Goal: Task Accomplishment & Management: Manage account settings

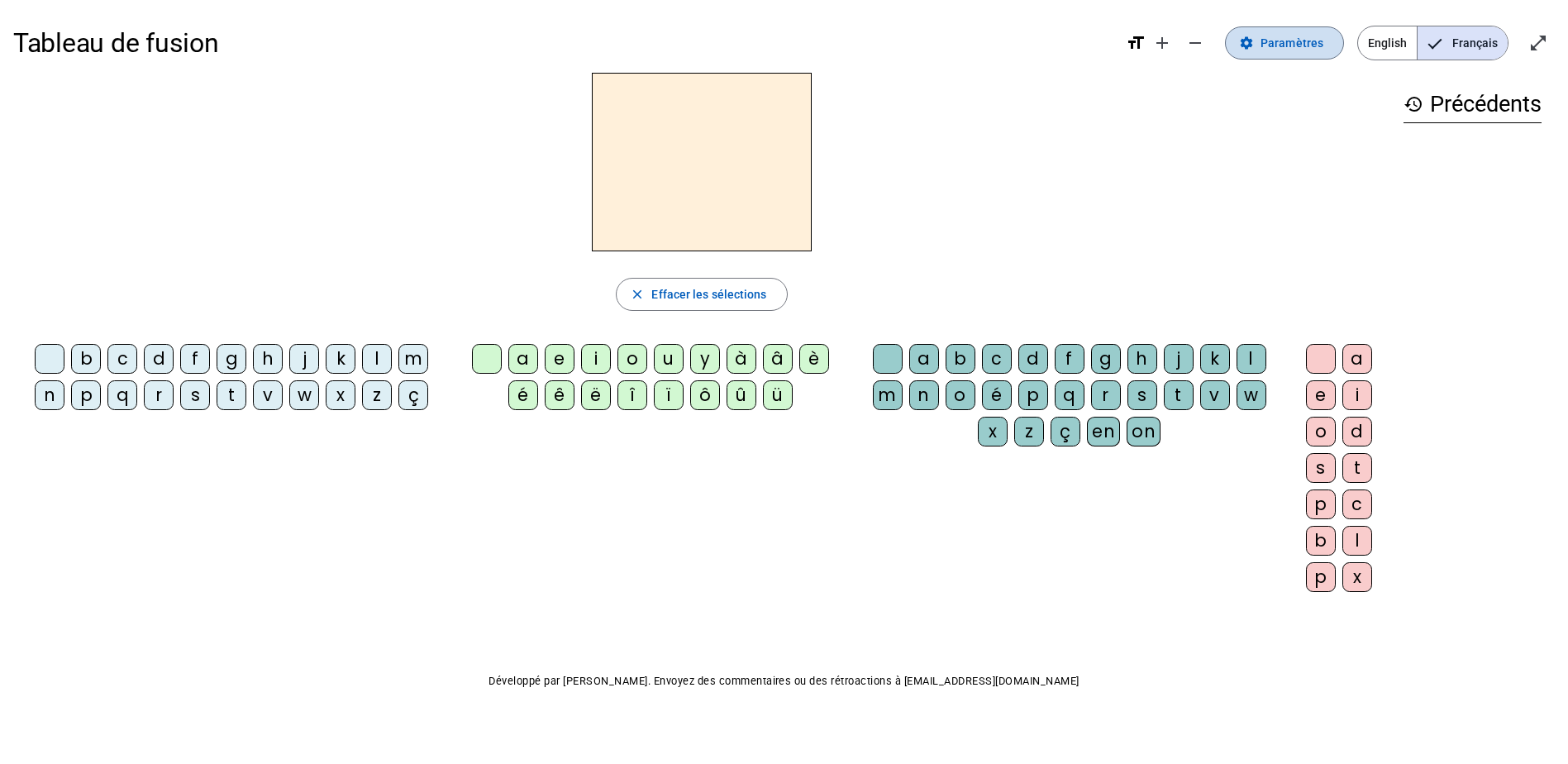
click at [1274, 39] on span "Paramètres" at bounding box center [1291, 42] width 63 height 20
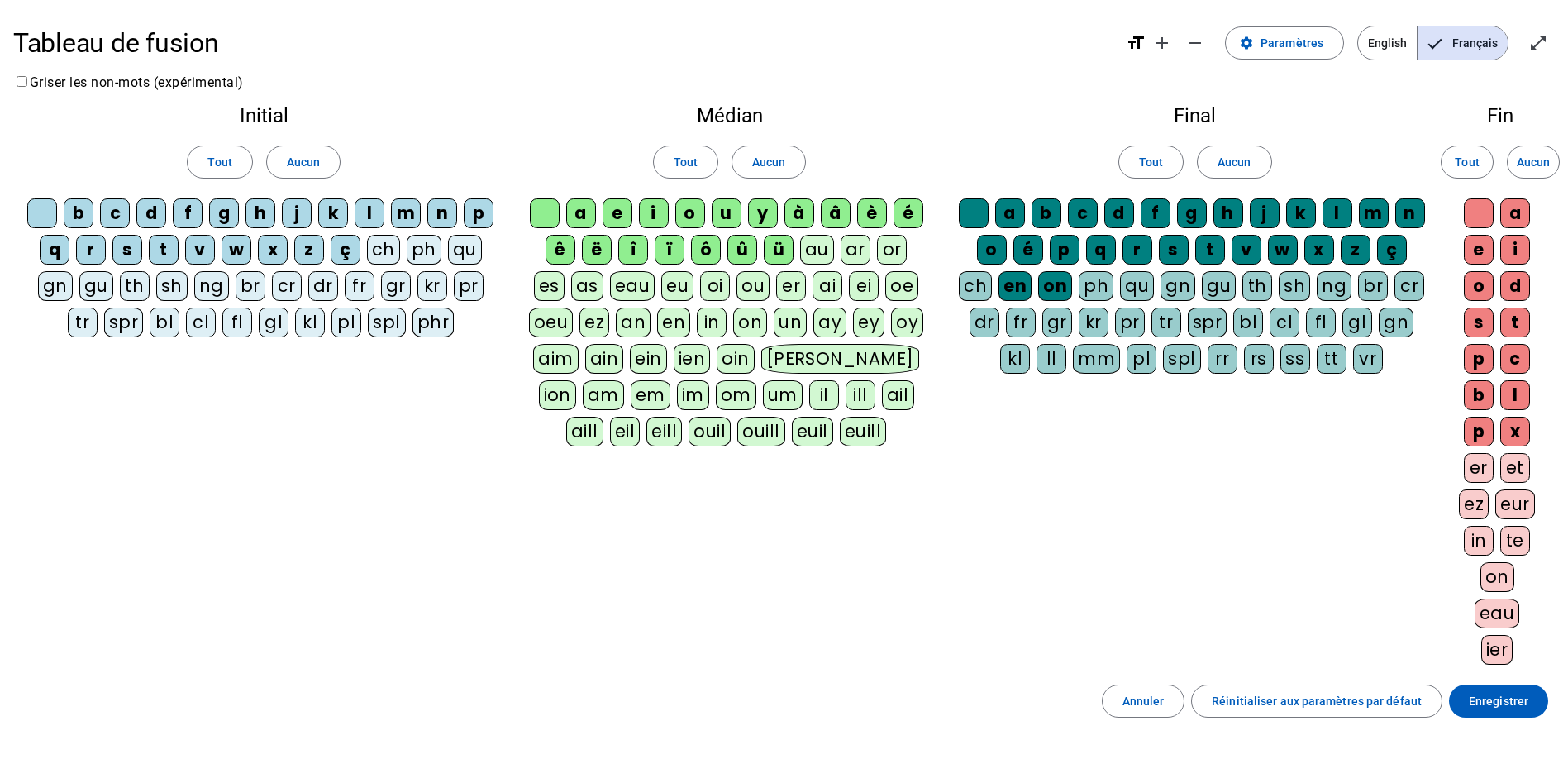
click at [811, 246] on div "au" at bounding box center [817, 250] width 34 height 30
click at [845, 247] on div "ar" at bounding box center [856, 250] width 30 height 30
click at [852, 250] on div "ar" at bounding box center [856, 250] width 30 height 30
click at [579, 359] on div "aim" at bounding box center [556, 359] width 45 height 30
click at [619, 358] on div "ain" at bounding box center [604, 359] width 38 height 30
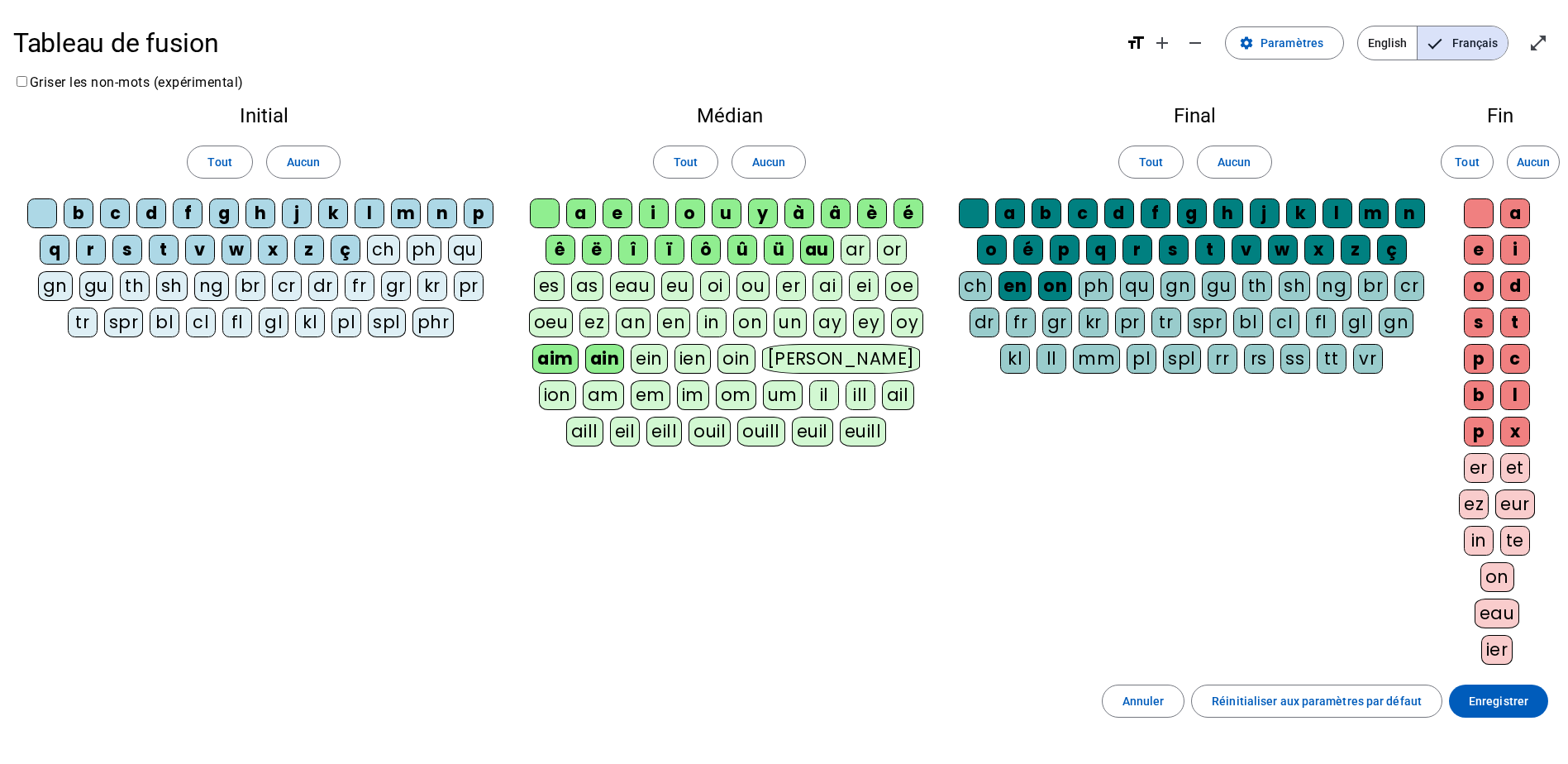
click at [559, 361] on div "aim" at bounding box center [555, 359] width 46 height 30
click at [665, 353] on div "ein" at bounding box center [649, 359] width 38 height 30
drag, startPoint x: 665, startPoint y: 353, endPoint x: 691, endPoint y: 517, distance: 166.0
click at [694, 522] on div "Initial Tout Aucun b c d f g h j k l m n p q r s t v w x z ç ch ph qu gn gu th …" at bounding box center [784, 389] width 1542 height 592
click at [624, 289] on div "eau" at bounding box center [632, 286] width 45 height 30
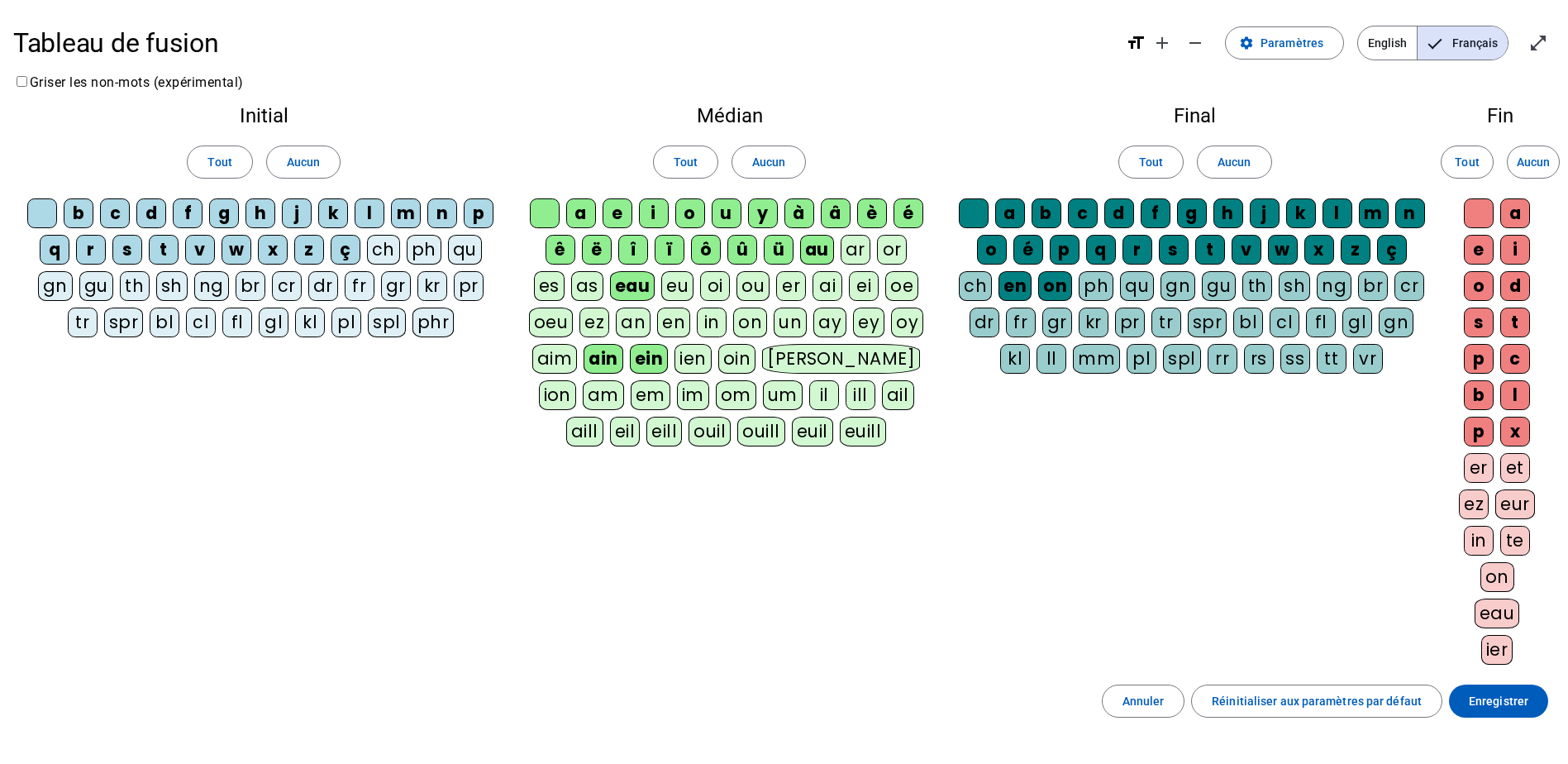
click at [681, 285] on div "eu" at bounding box center [677, 286] width 32 height 30
click at [725, 285] on div "oi" at bounding box center [716, 286] width 30 height 30
click at [761, 282] on div "ou" at bounding box center [754, 286] width 33 height 30
click at [801, 282] on div "er" at bounding box center [792, 286] width 30 height 30
click at [839, 282] on div "ai" at bounding box center [829, 286] width 30 height 30
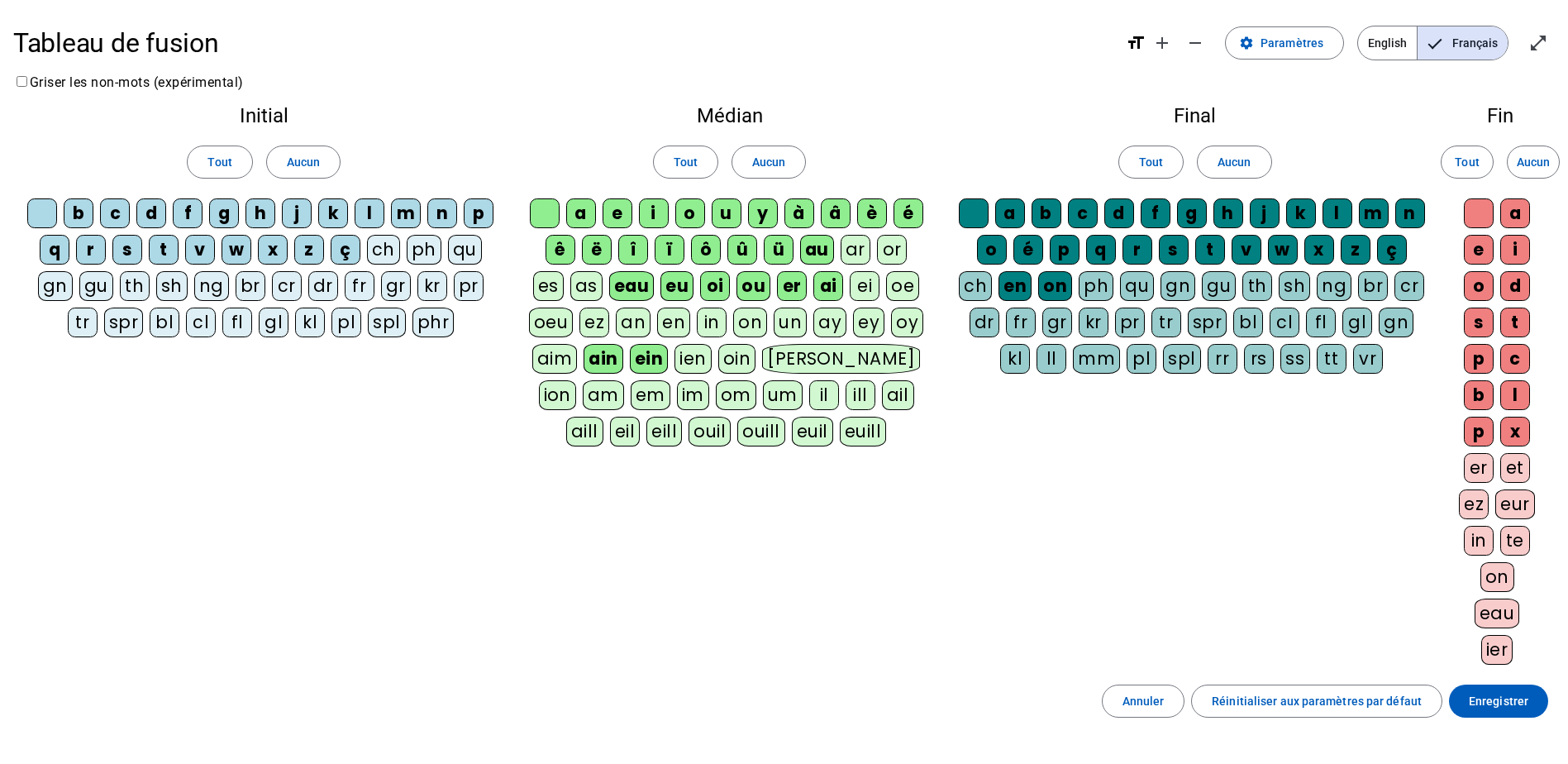
drag, startPoint x: 863, startPoint y: 282, endPoint x: 846, endPoint y: 287, distance: 17.7
click at [864, 282] on div "ei" at bounding box center [865, 286] width 30 height 30
click at [607, 322] on div "ez" at bounding box center [595, 323] width 30 height 30
click at [627, 322] on div "an" at bounding box center [633, 323] width 35 height 30
click at [669, 324] on div "en" at bounding box center [673, 323] width 33 height 30
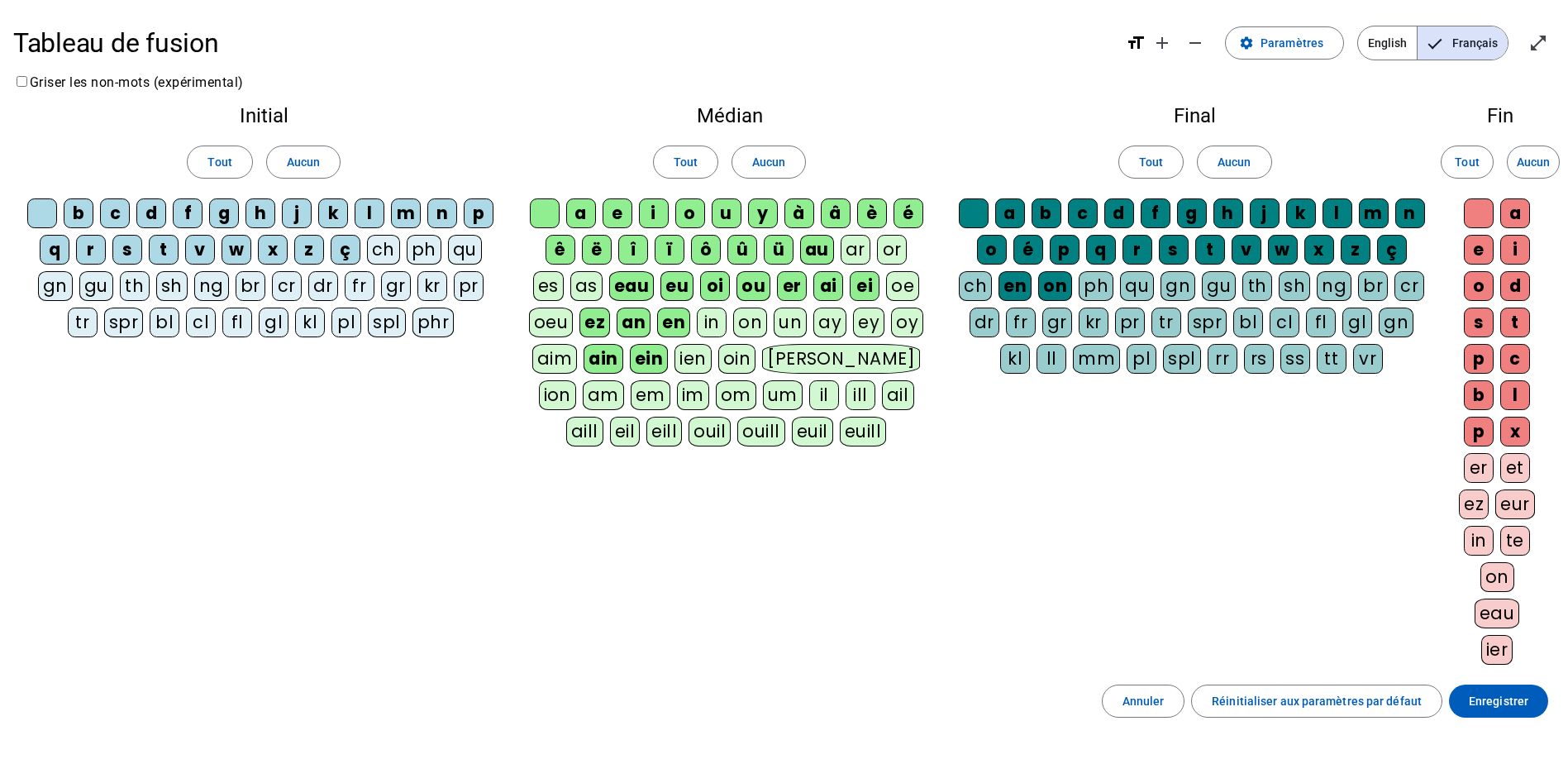
click at [704, 323] on div "in" at bounding box center [712, 323] width 30 height 30
click at [746, 317] on div "on" at bounding box center [750, 323] width 34 height 30
click at [784, 316] on div "un" at bounding box center [790, 323] width 33 height 30
click at [624, 380] on div "am" at bounding box center [603, 395] width 41 height 30
click at [631, 386] on div "em" at bounding box center [650, 395] width 39 height 30
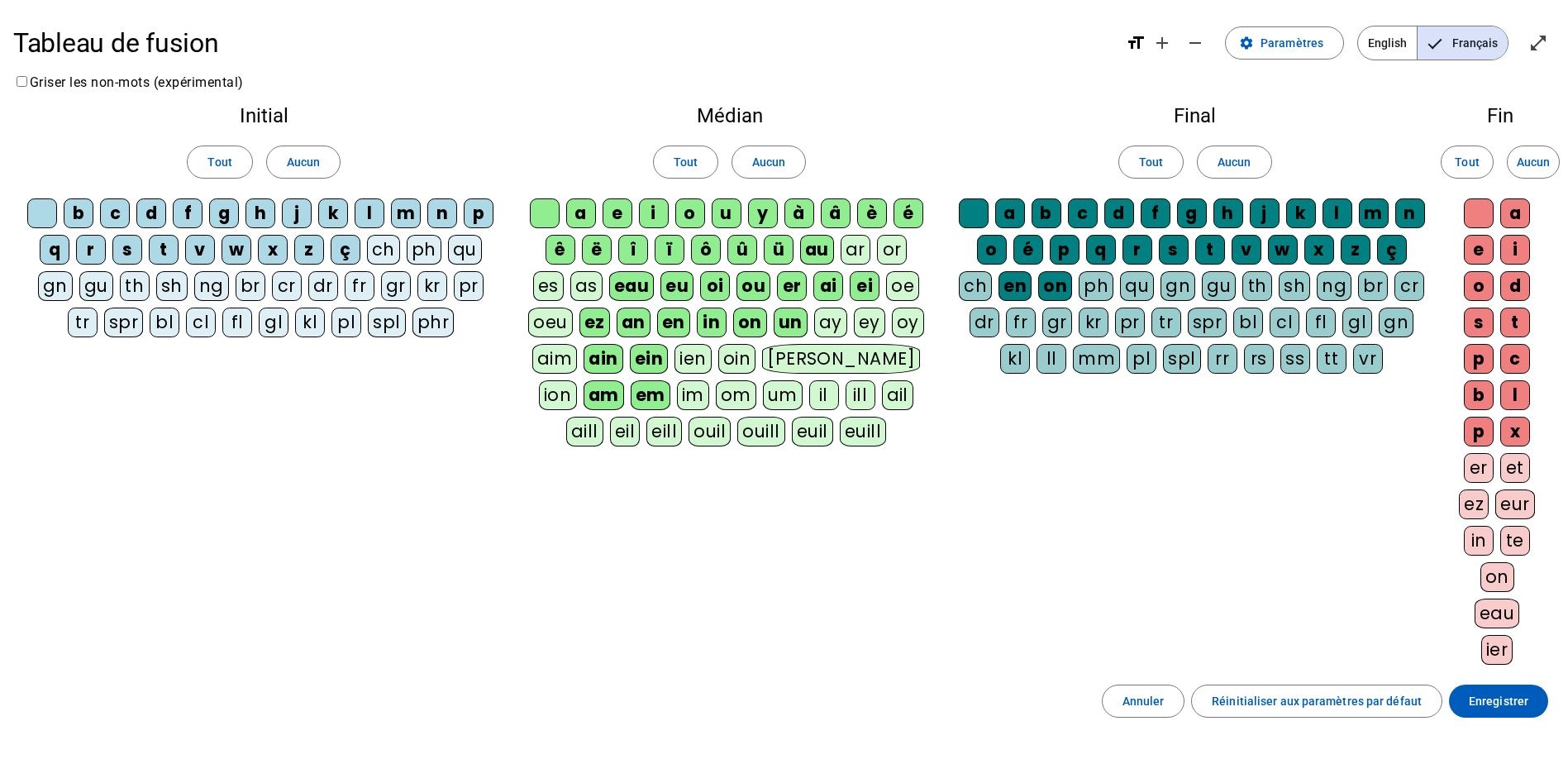
click at [677, 397] on div "im" at bounding box center [693, 395] width 32 height 30
drag, startPoint x: 653, startPoint y: 390, endPoint x: 673, endPoint y: 390, distance: 20.0
click at [717, 390] on div "om" at bounding box center [737, 395] width 40 height 30
click at [388, 255] on div "ch" at bounding box center [383, 250] width 33 height 30
click at [419, 247] on div "ph" at bounding box center [423, 250] width 35 height 30
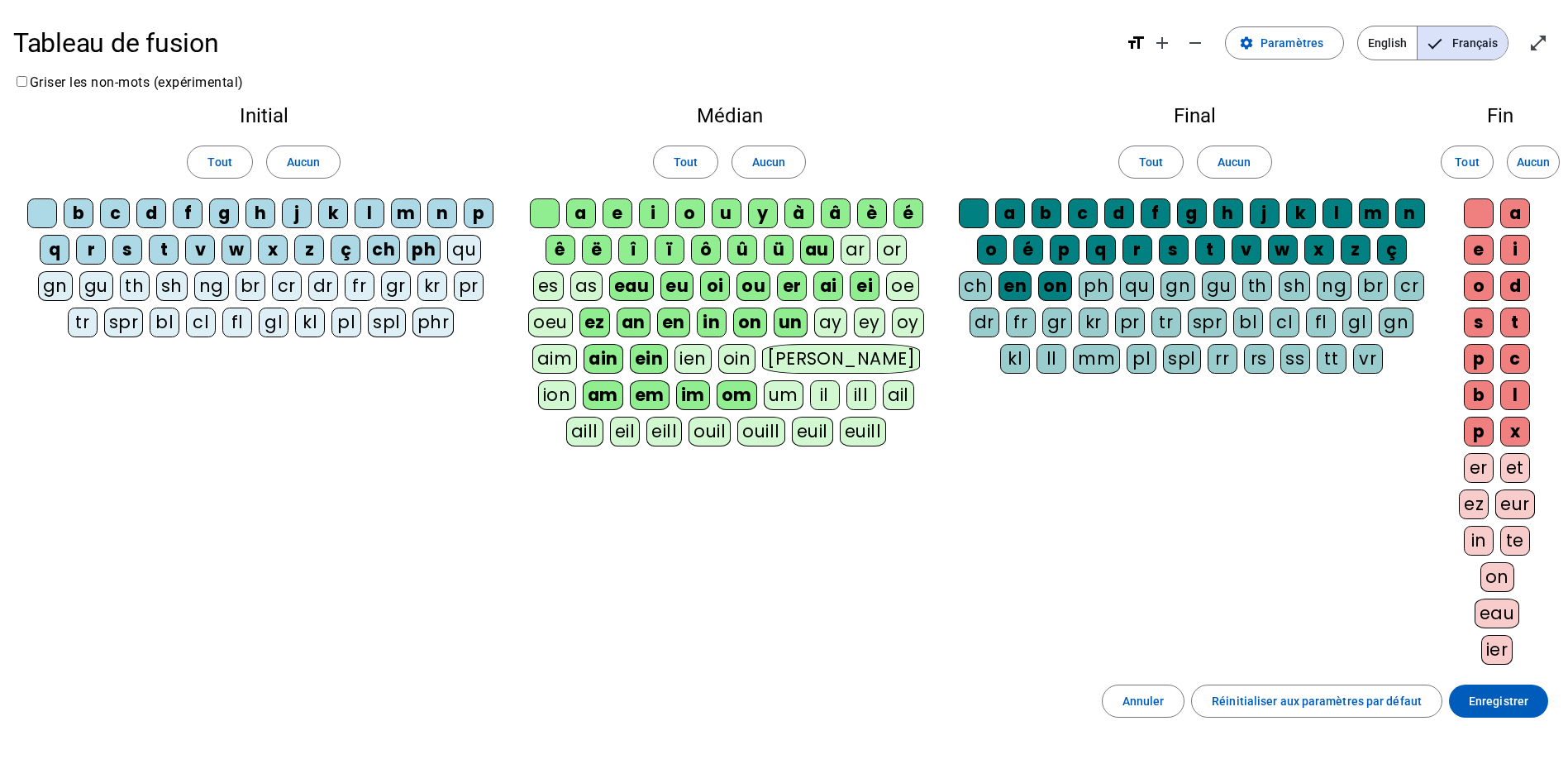
click at [427, 250] on div "ph" at bounding box center [423, 250] width 34 height 30
click at [465, 250] on div "qu" at bounding box center [464, 250] width 34 height 30
click at [105, 290] on div "gu" at bounding box center [97, 286] width 34 height 30
click at [245, 284] on div "br" at bounding box center [251, 286] width 30 height 30
click at [291, 284] on div "cr" at bounding box center [287, 286] width 30 height 30
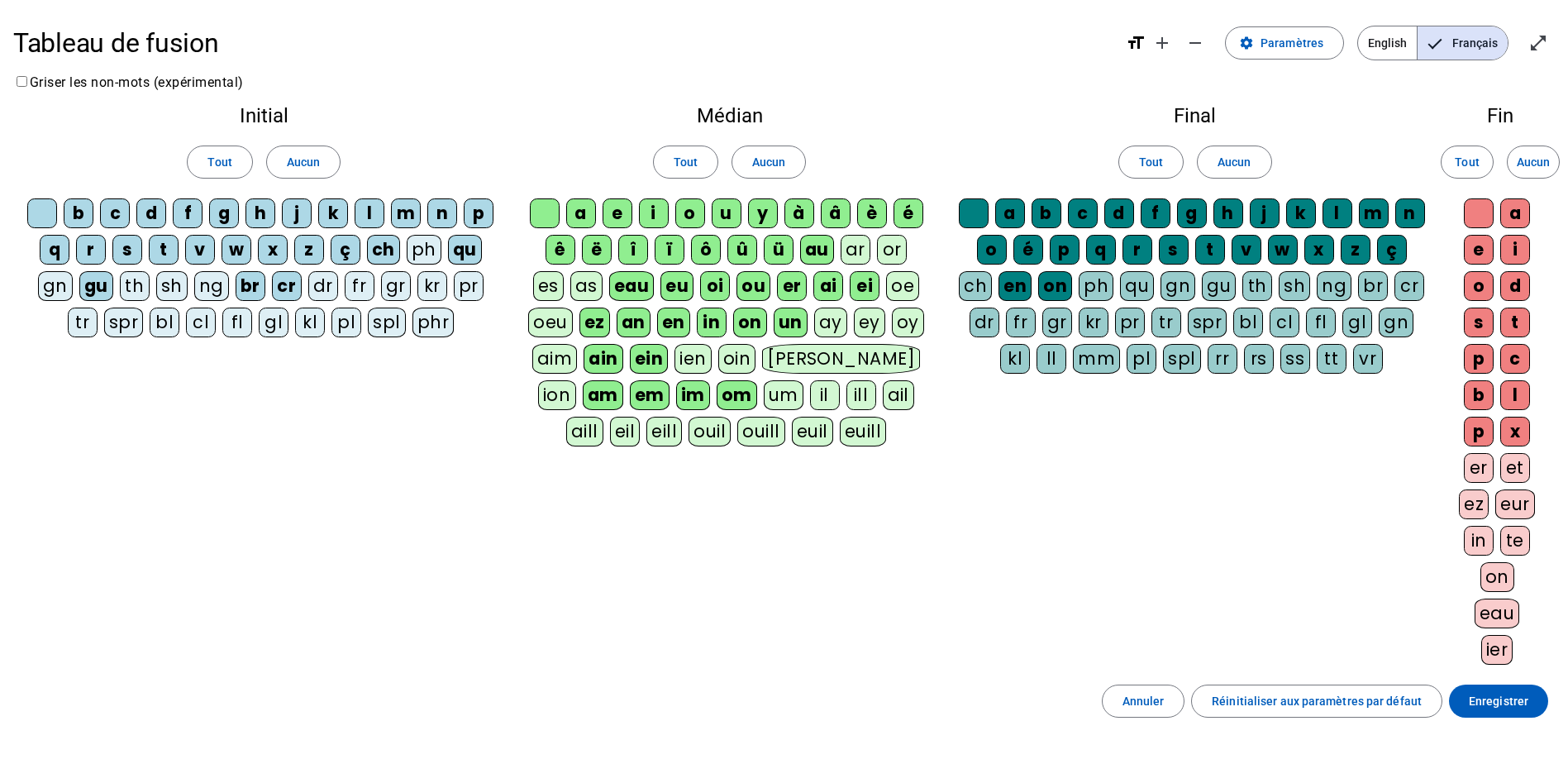
click at [327, 287] on div "dr" at bounding box center [324, 286] width 30 height 30
click at [351, 285] on div "fr" at bounding box center [359, 286] width 30 height 30
click at [399, 285] on div "gr" at bounding box center [396, 286] width 30 height 30
click at [421, 285] on div "kr" at bounding box center [433, 286] width 30 height 30
click at [464, 284] on div "pr" at bounding box center [469, 286] width 30 height 30
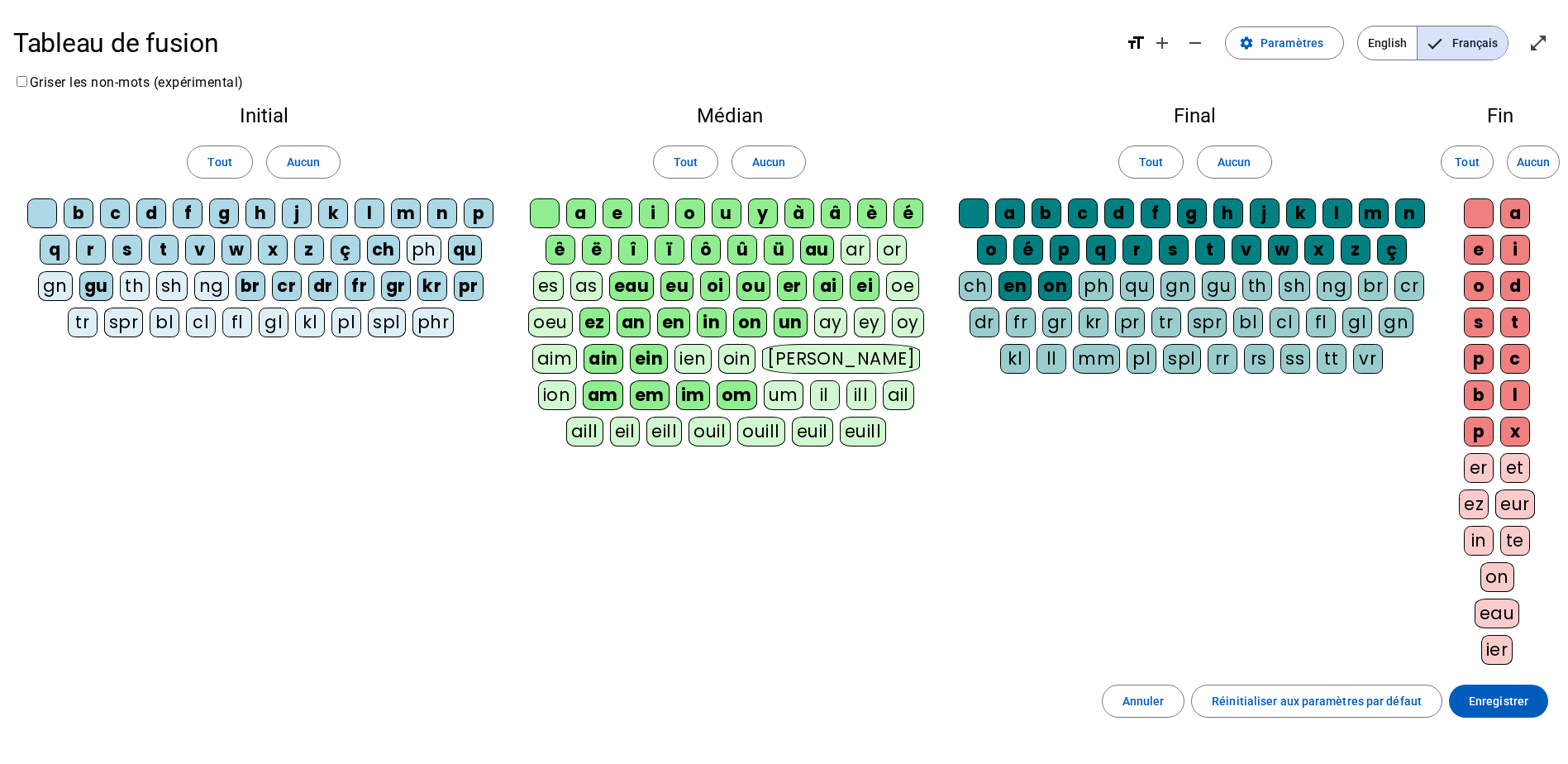
click at [84, 318] on div "tr" at bounding box center [83, 323] width 30 height 30
click at [172, 328] on div "bl" at bounding box center [164, 323] width 30 height 30
click at [203, 320] on div "cl" at bounding box center [201, 323] width 30 height 30
click at [236, 322] on div "fl" at bounding box center [237, 323] width 30 height 30
click at [269, 322] on div "gl" at bounding box center [274, 323] width 30 height 30
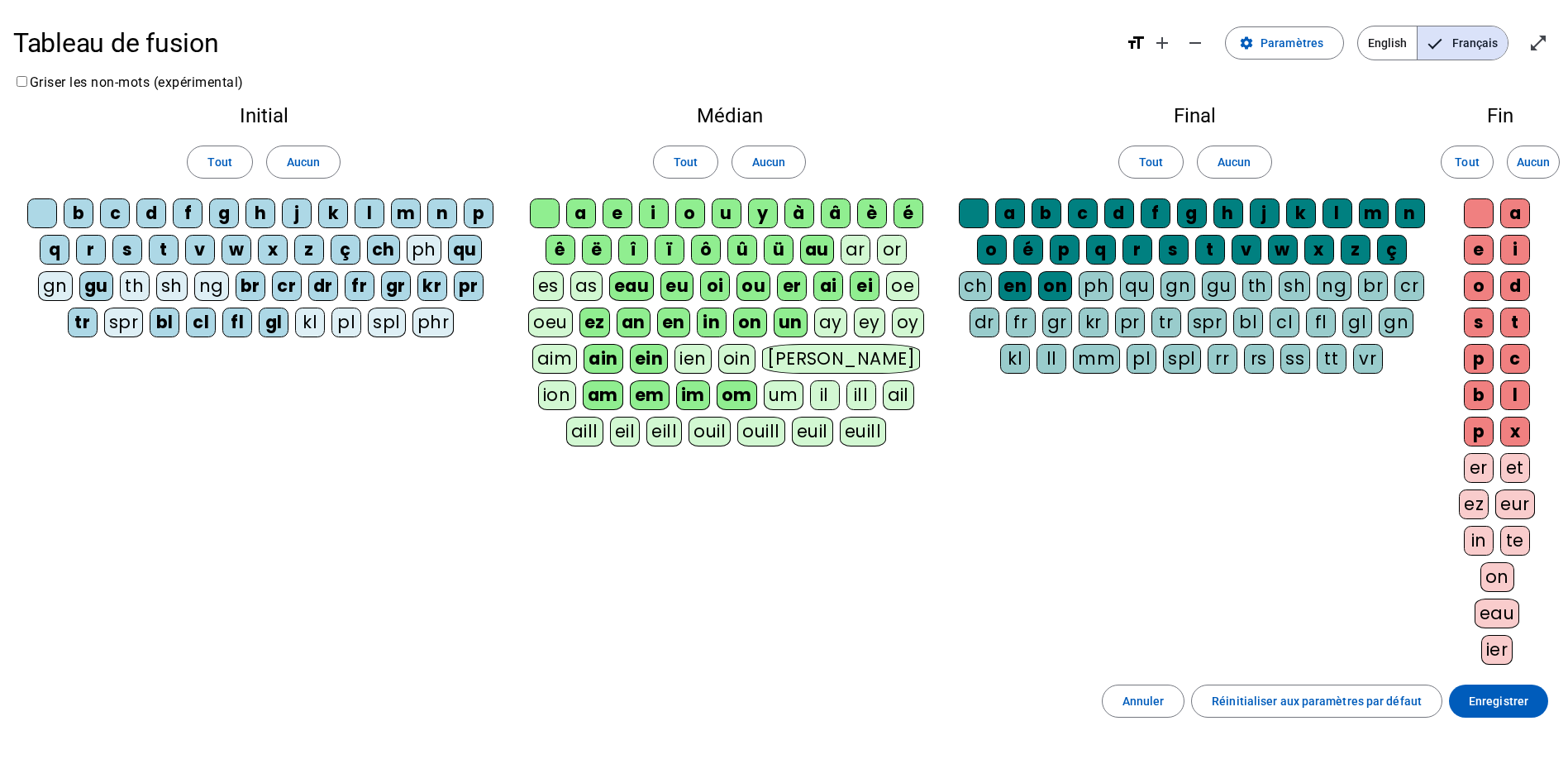
click at [312, 321] on div "kl" at bounding box center [310, 323] width 30 height 30
click at [356, 321] on div "pl" at bounding box center [346, 323] width 30 height 30
click at [1488, 695] on span "Enregistrer" at bounding box center [1498, 700] width 59 height 20
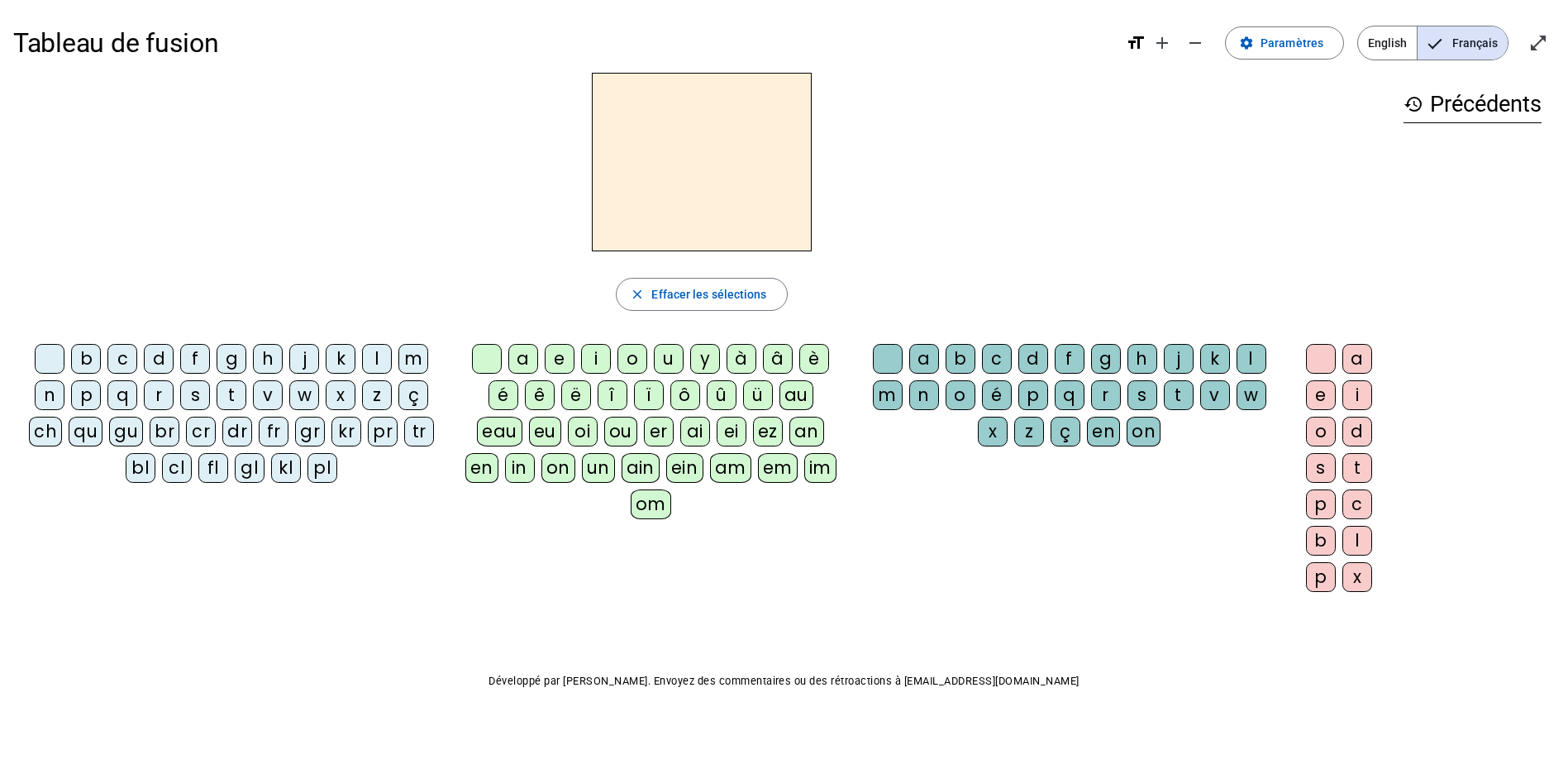
drag, startPoint x: 1109, startPoint y: 606, endPoint x: 1103, endPoint y: 594, distance: 13.4
click at [1109, 606] on div "Tableau de fusion format_size add remove settings Paramètres English Français o…" at bounding box center [784, 390] width 1568 height 779
